Goal: Task Accomplishment & Management: Complete application form

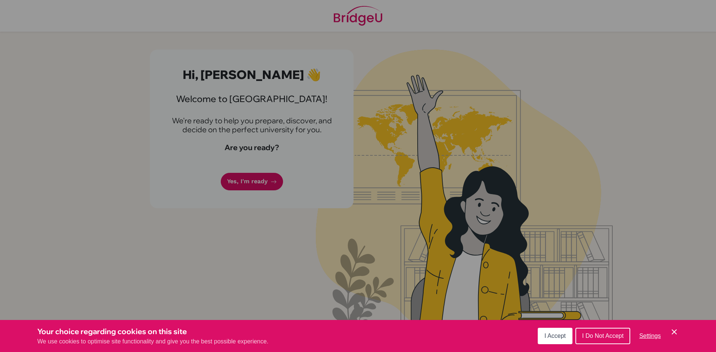
click at [271, 200] on div "Cookie Preferences" at bounding box center [358, 176] width 716 height 352
click at [553, 339] on span "I Accept" at bounding box center [554, 336] width 21 height 6
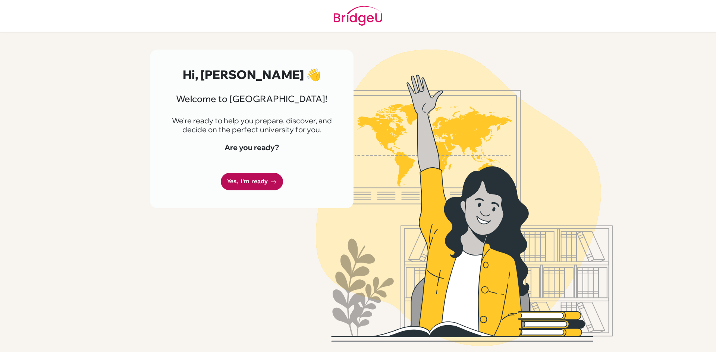
click at [272, 191] on link "Yes, I'm ready" at bounding box center [252, 182] width 62 height 18
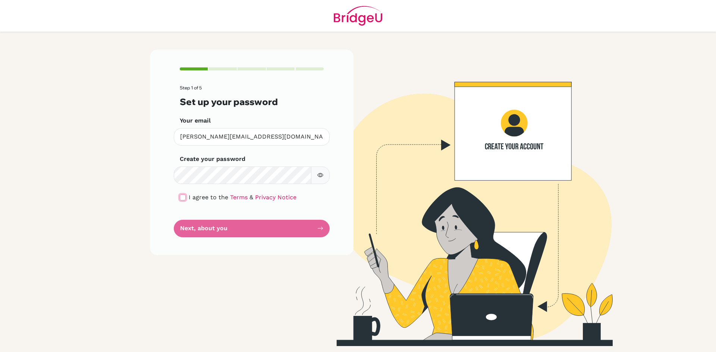
click at [182, 196] on input "checkbox" at bounding box center [183, 198] width 6 height 6
checkbox input "true"
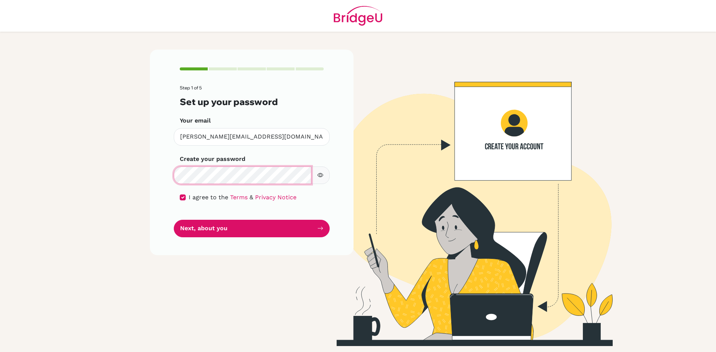
click at [174, 220] on button "Next, about you" at bounding box center [252, 229] width 156 height 18
